Goal: Information Seeking & Learning: Learn about a topic

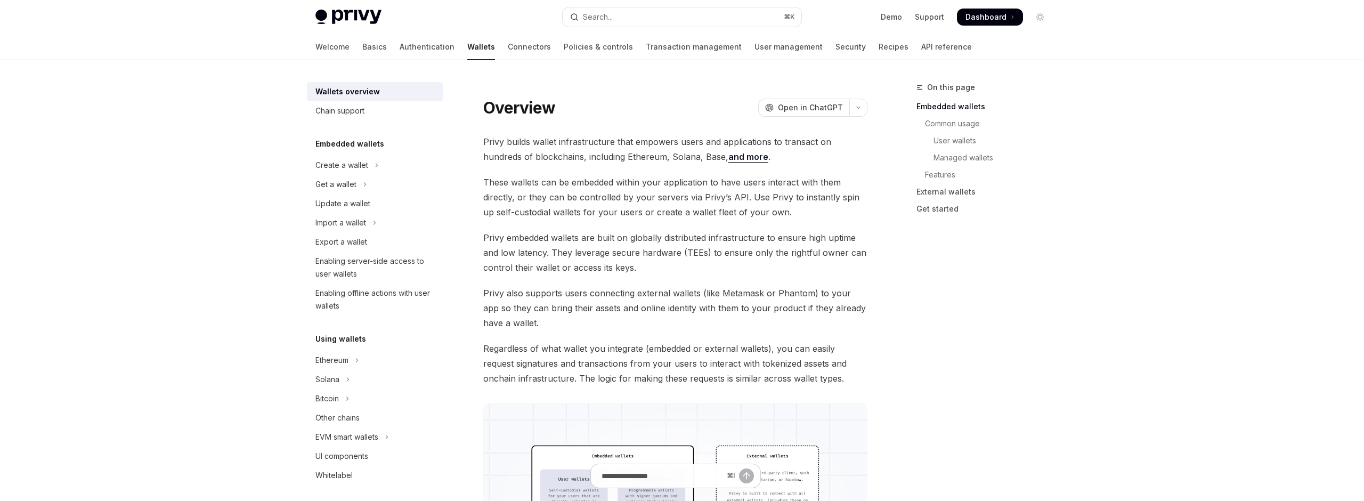
click at [365, 163] on div "Create a wallet" at bounding box center [342, 165] width 53 height 13
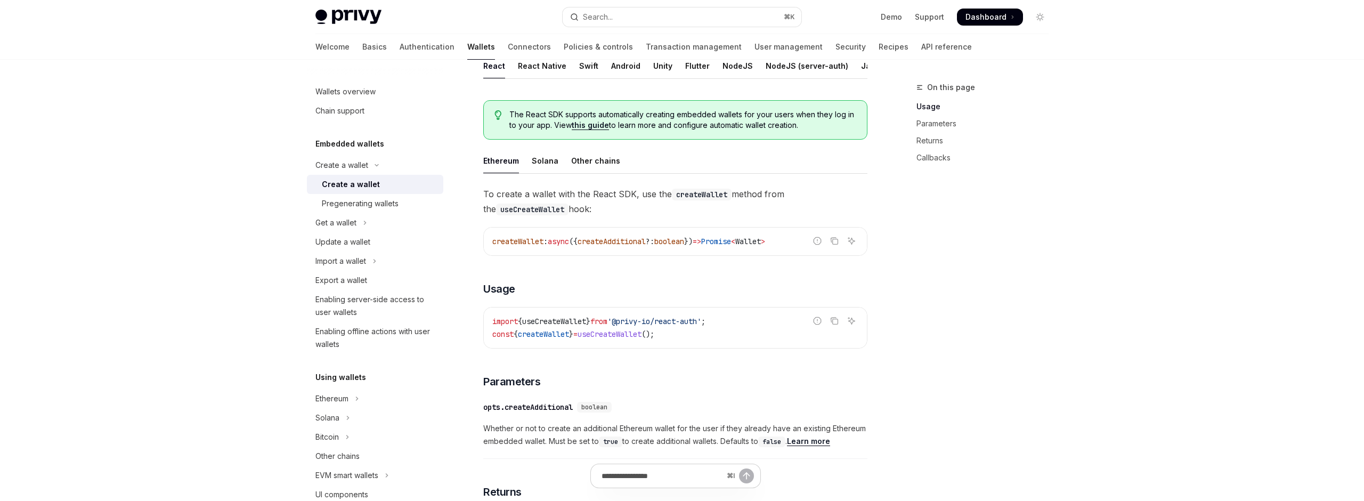
scroll to position [205, 0]
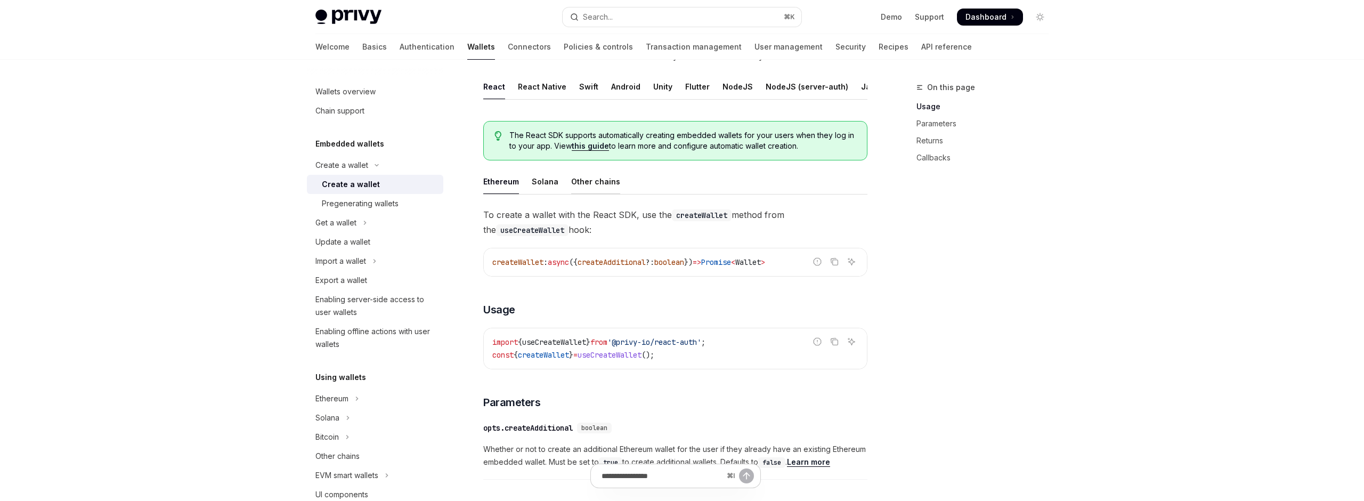
click at [583, 182] on div "Other chains" at bounding box center [595, 181] width 49 height 25
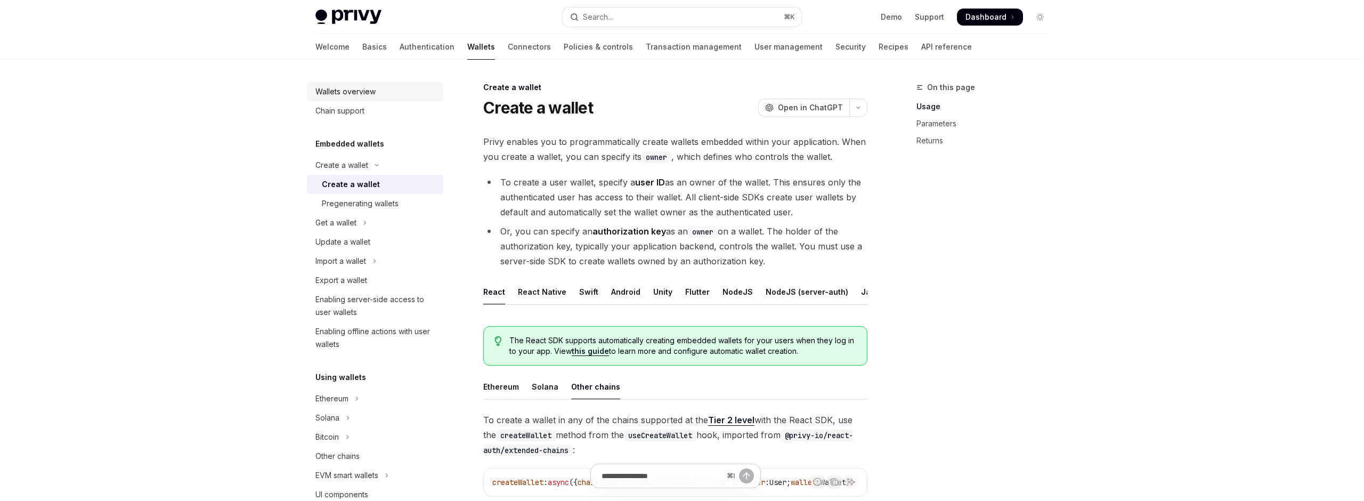
click at [345, 95] on div "Wallets overview" at bounding box center [346, 91] width 60 height 13
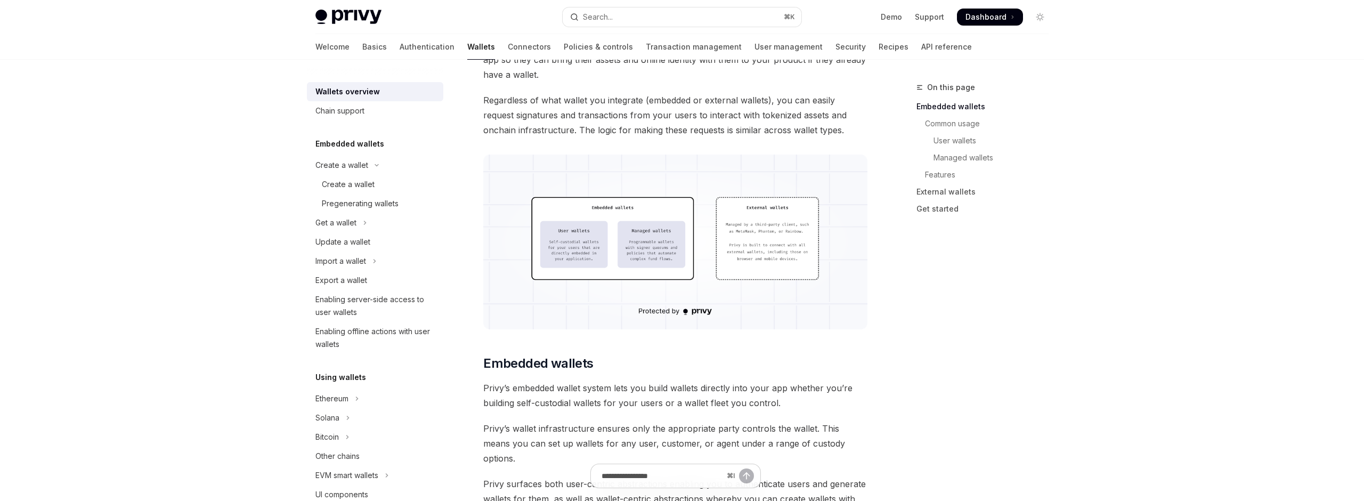
scroll to position [275, 0]
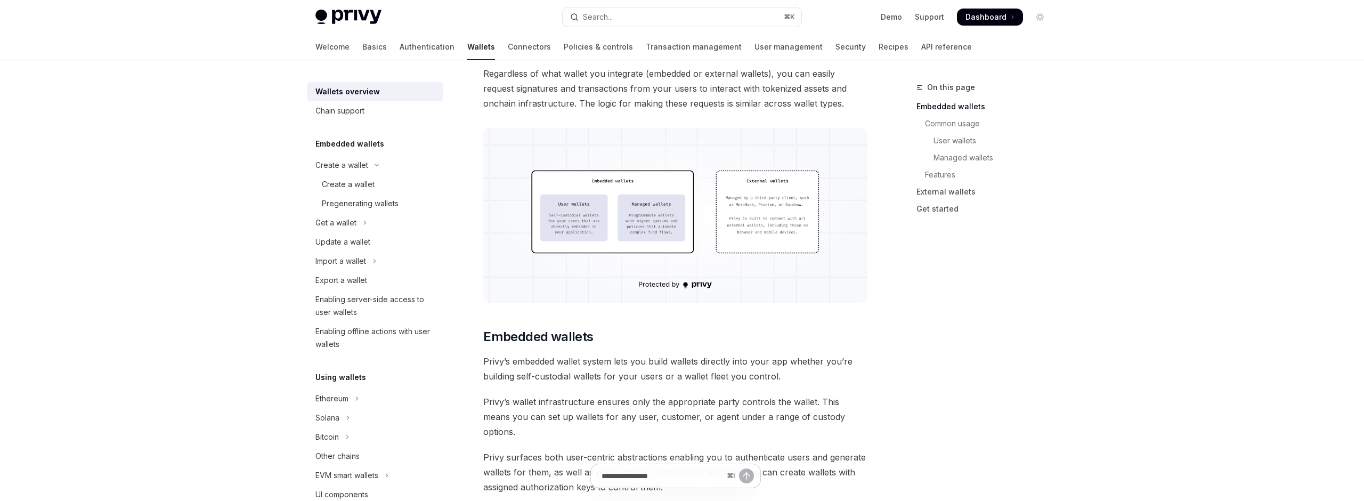
click at [691, 203] on img at bounding box center [675, 215] width 384 height 175
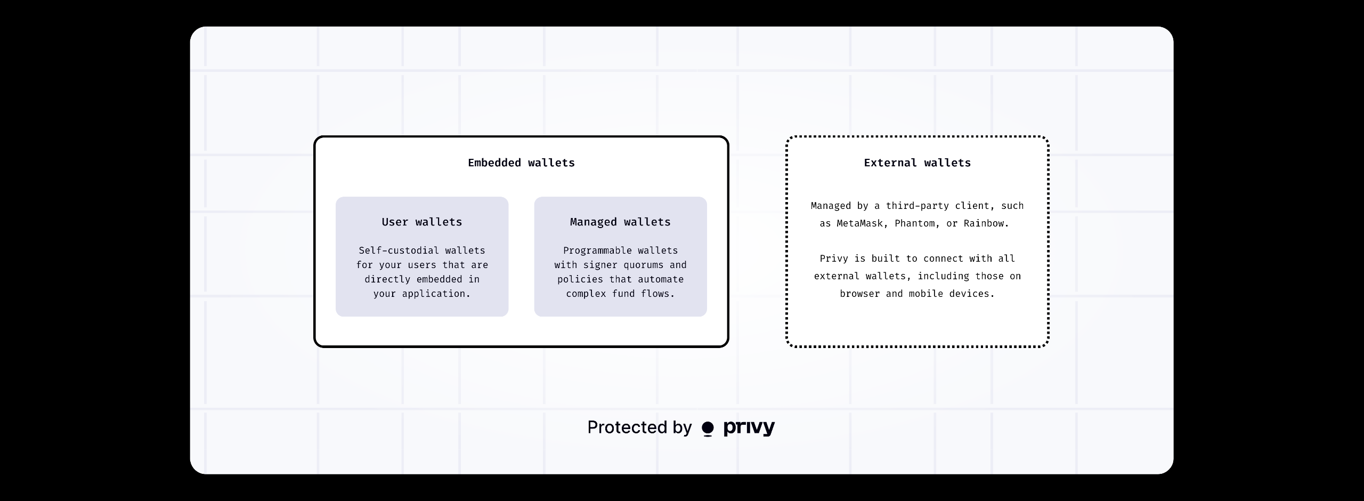
click at [351, 229] on img at bounding box center [682, 251] width 984 height 448
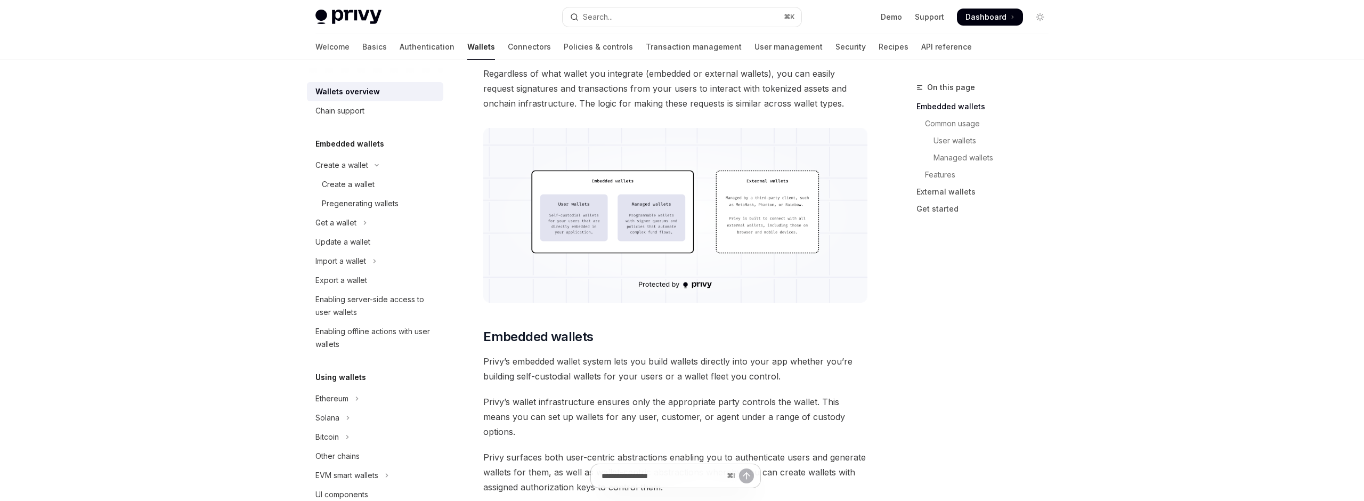
click at [822, 212] on img at bounding box center [675, 215] width 384 height 175
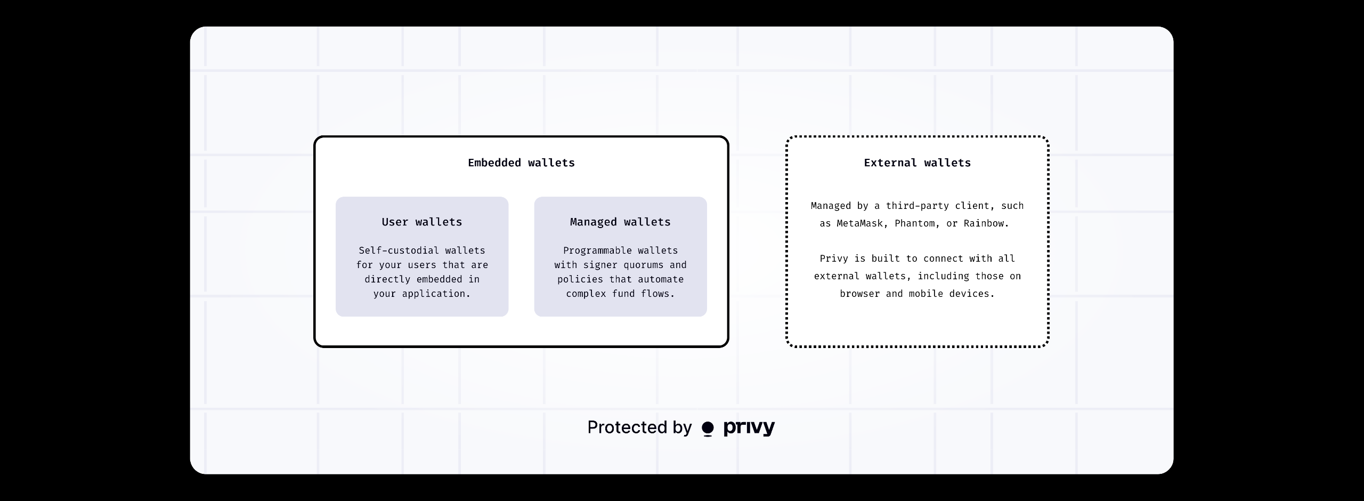
click at [822, 212] on img at bounding box center [682, 251] width 984 height 448
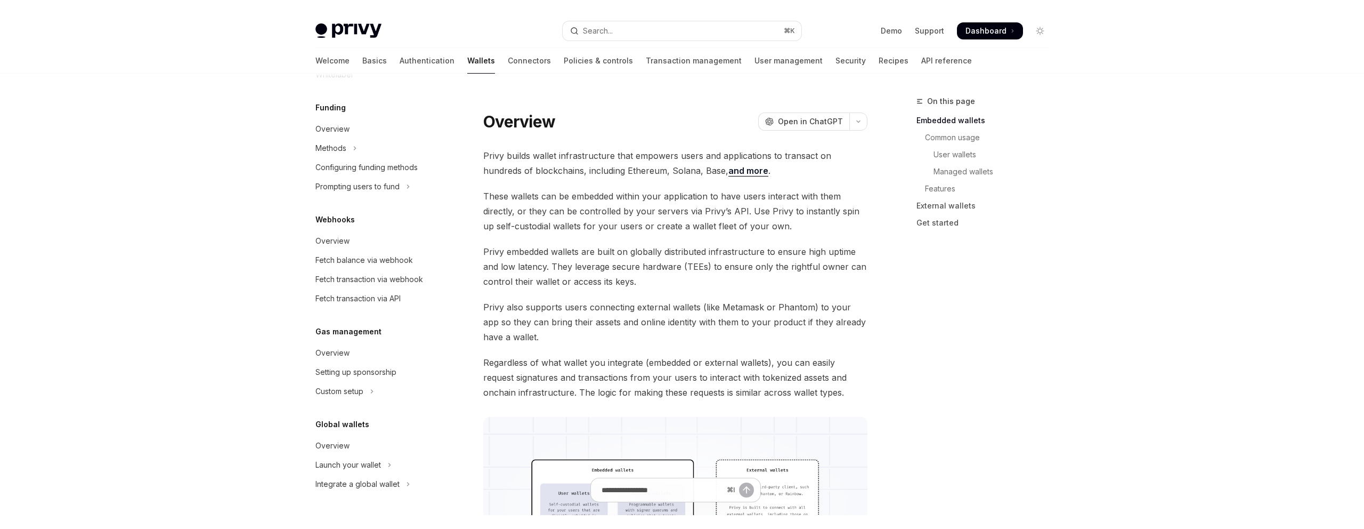
scroll to position [0, 0]
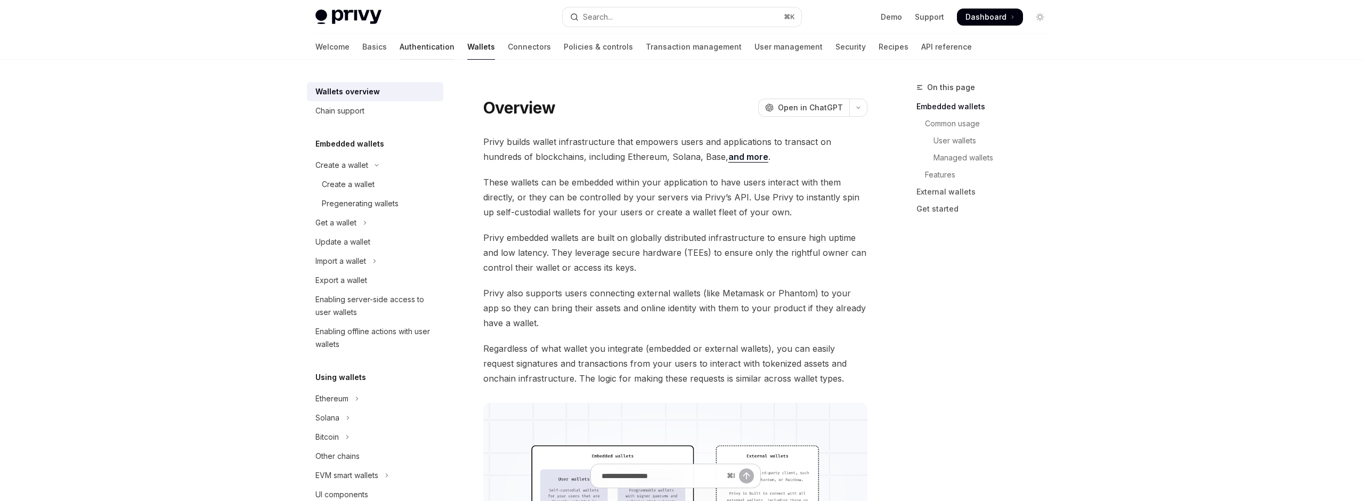
click at [400, 45] on link "Authentication" at bounding box center [427, 47] width 55 height 26
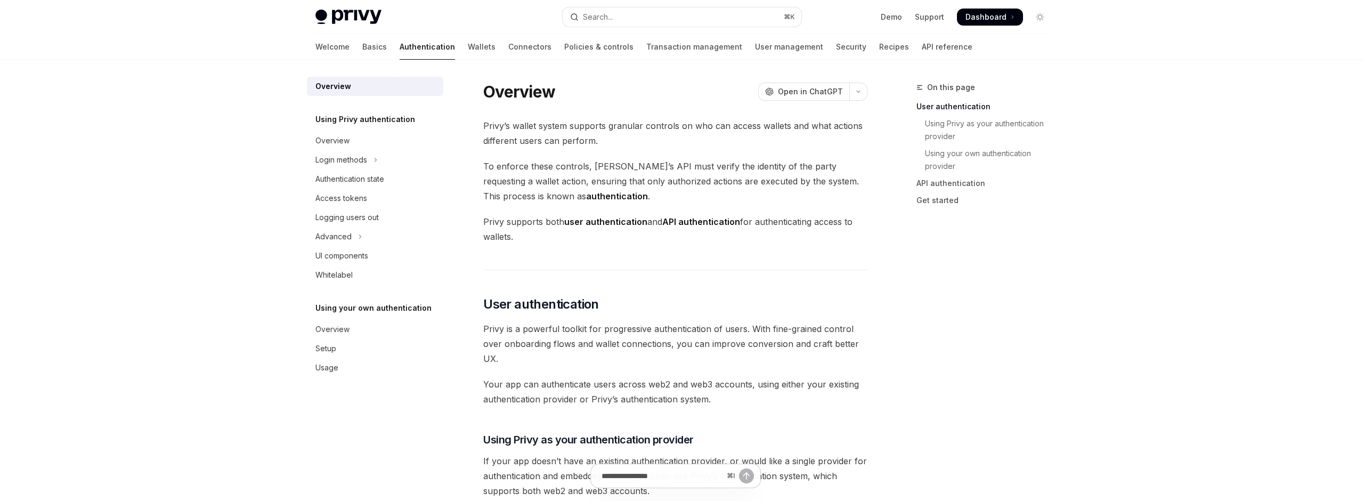
click at [347, 52] on div "Welcome Basics Authentication Wallets Connectors Policies & controls Transactio…" at bounding box center [644, 47] width 657 height 26
click at [339, 47] on div "Welcome Basics Authentication Wallets Connectors Policies & controls Transactio…" at bounding box center [644, 47] width 657 height 26
click at [362, 47] on link "Basics" at bounding box center [374, 47] width 25 height 26
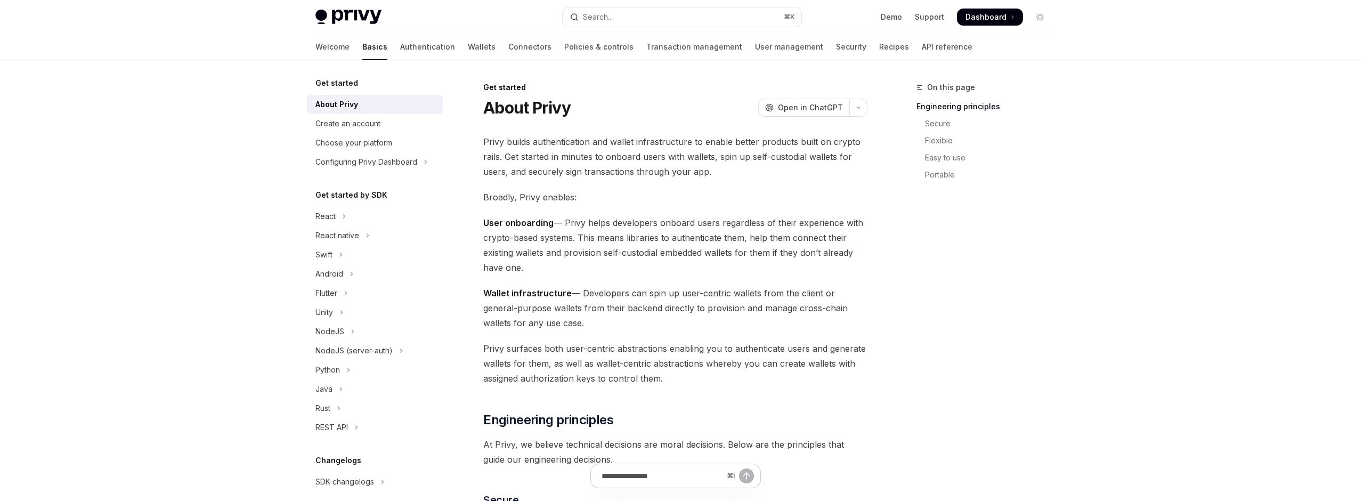
type textarea "*"
